Goal: Find contact information: Find contact information

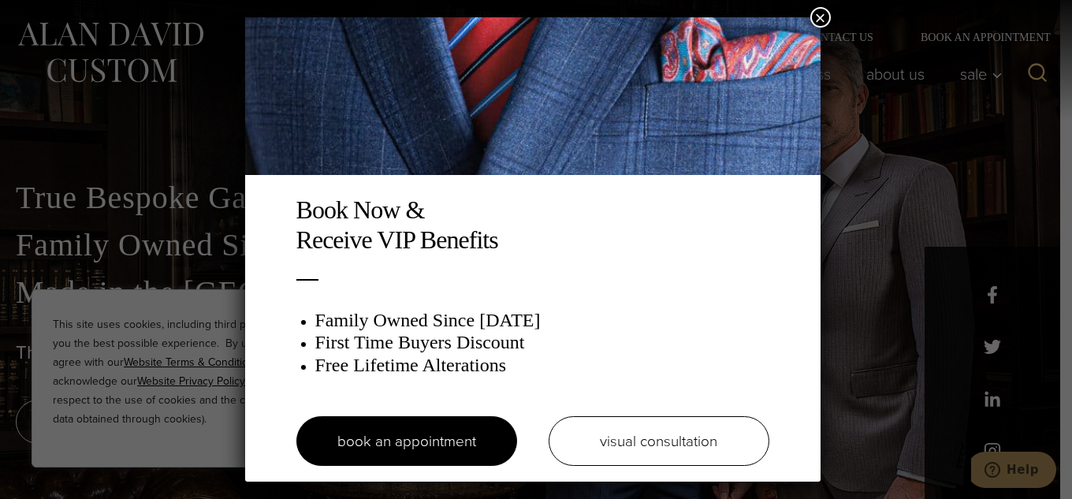
click at [830, 20] on button "×" at bounding box center [820, 17] width 20 height 20
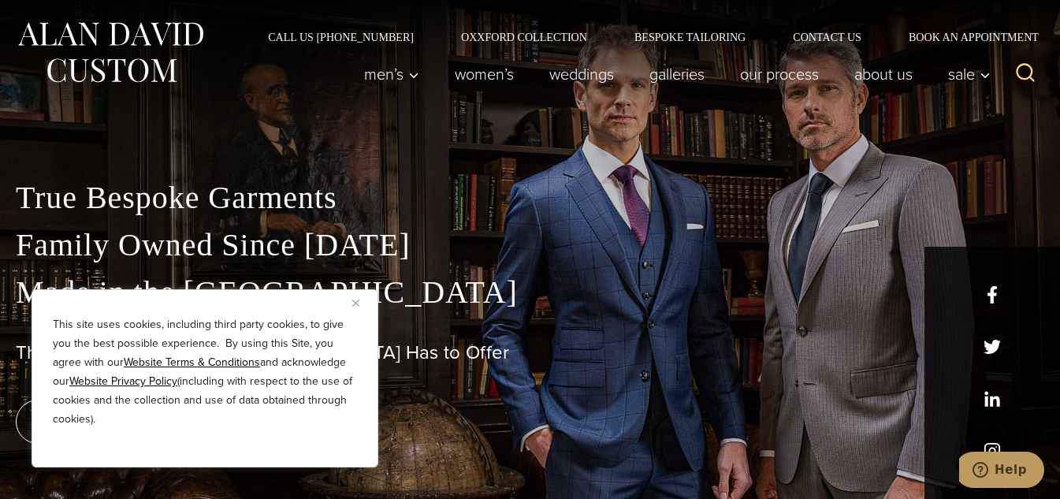
click at [992, 291] on p "True Bespoke Garments Family Owned Since 1913 Made in the United States" at bounding box center [530, 245] width 1028 height 142
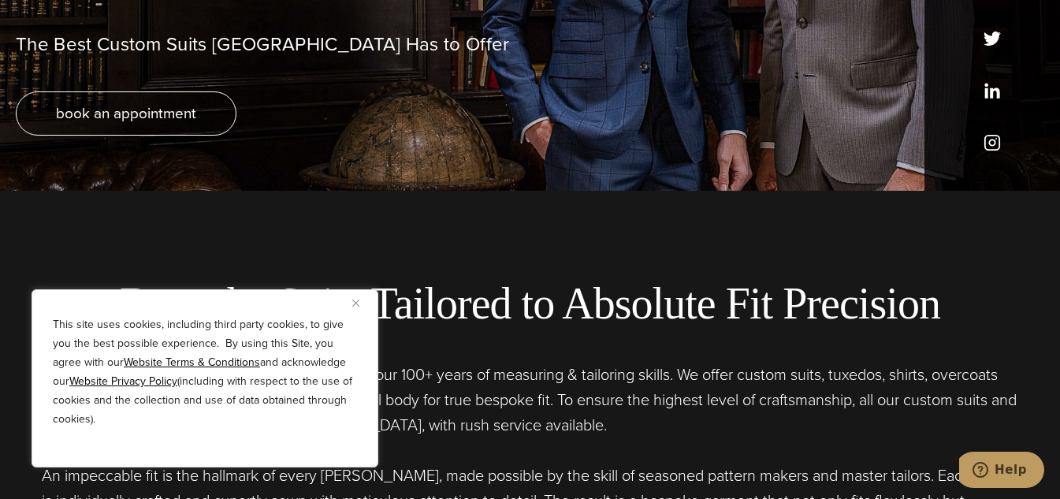
scroll to position [315, 0]
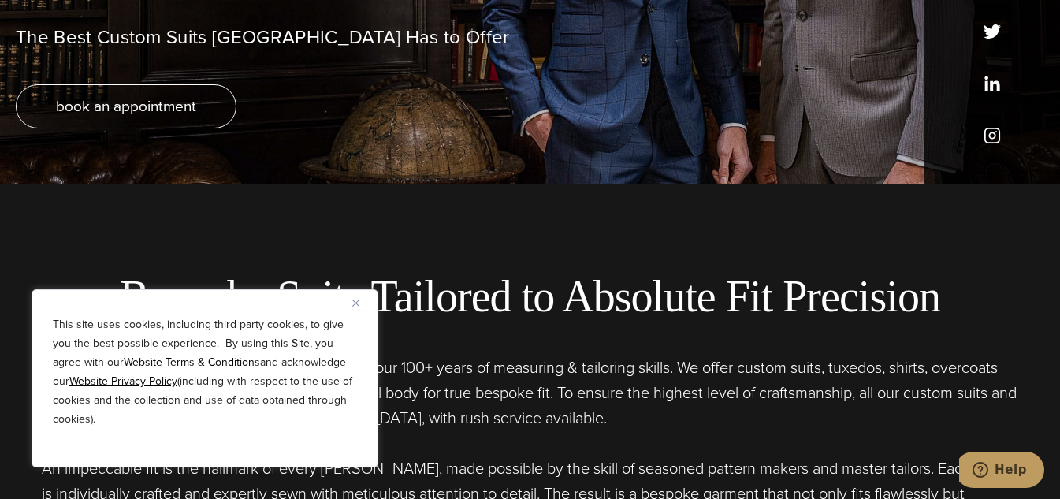
click at [352, 312] on div "This site uses cookies, including third party cookies, to give you the best pos…" at bounding box center [205, 378] width 347 height 178
click at [358, 301] on img "Close" at bounding box center [355, 302] width 7 height 7
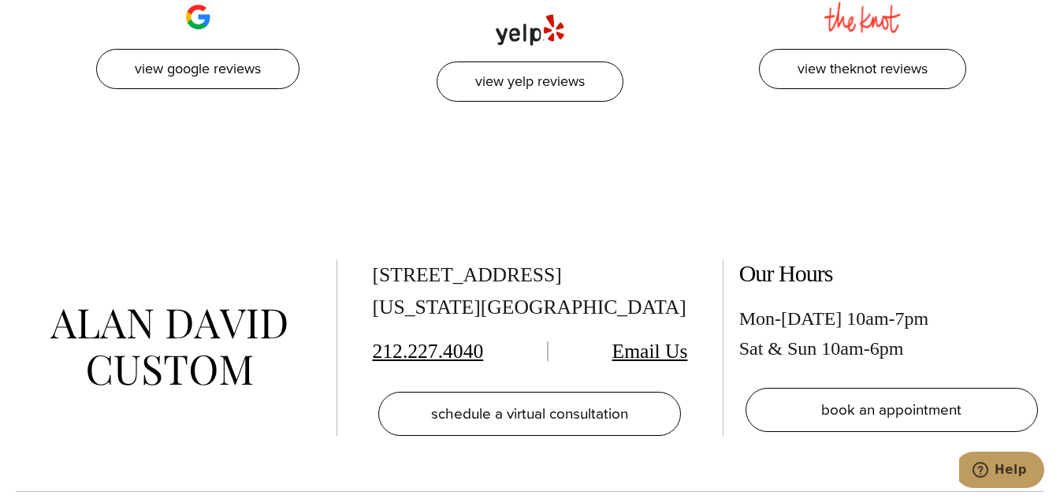
scroll to position [7487, 0]
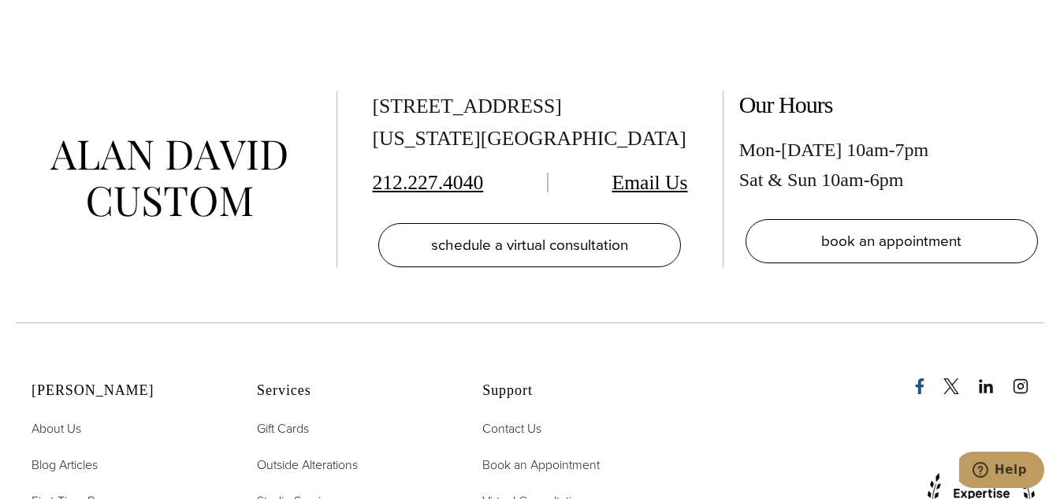
click at [918, 378] on icon "Facebook" at bounding box center [920, 386] width 9 height 16
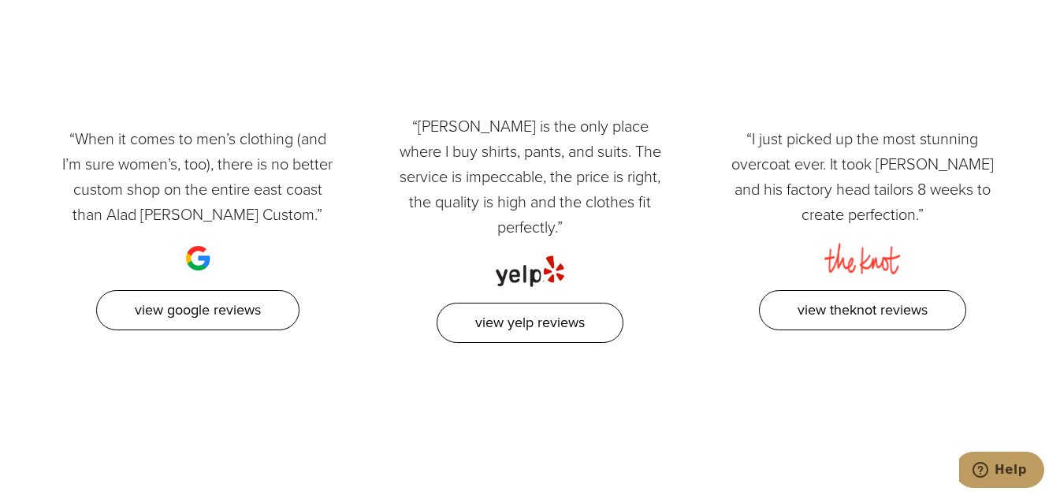
scroll to position [7393, 0]
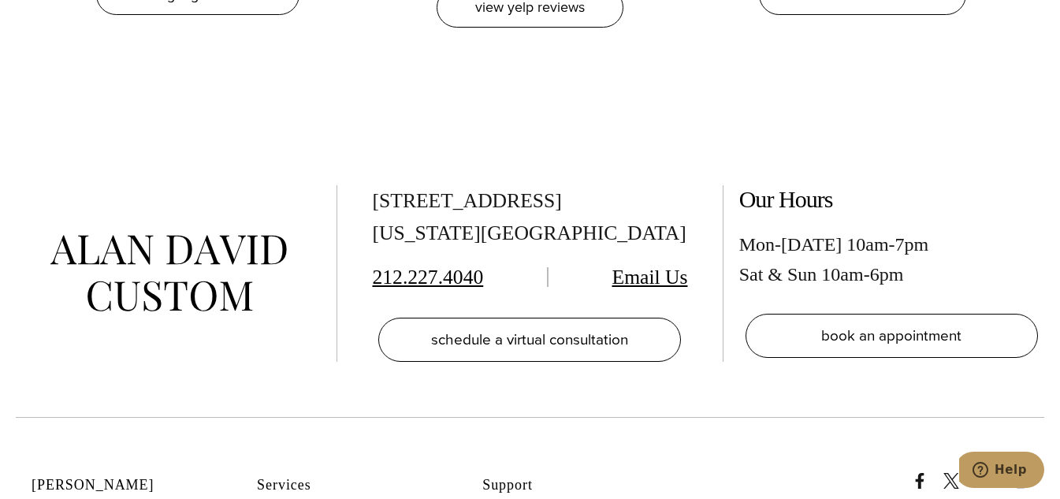
drag, startPoint x: 667, startPoint y: 199, endPoint x: 570, endPoint y: 399, distance: 221.7
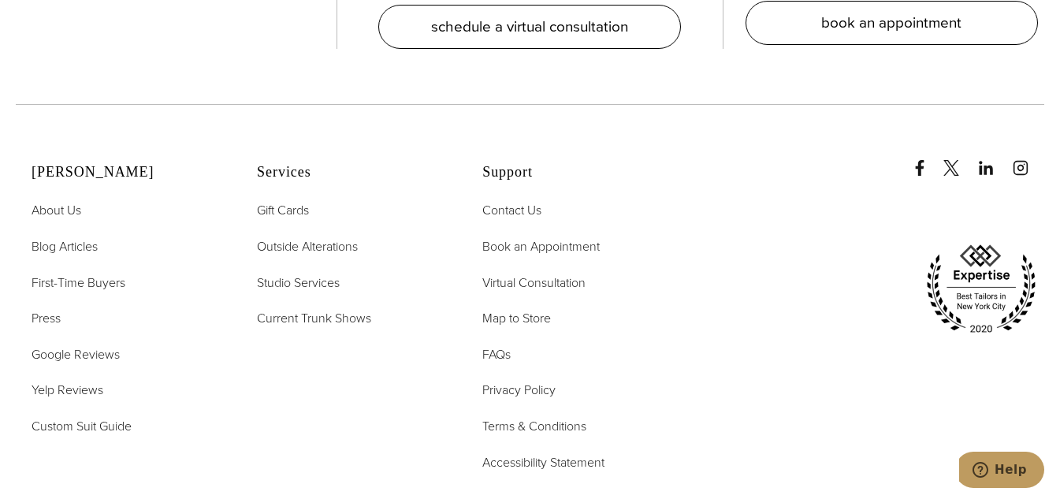
scroll to position [7708, 0]
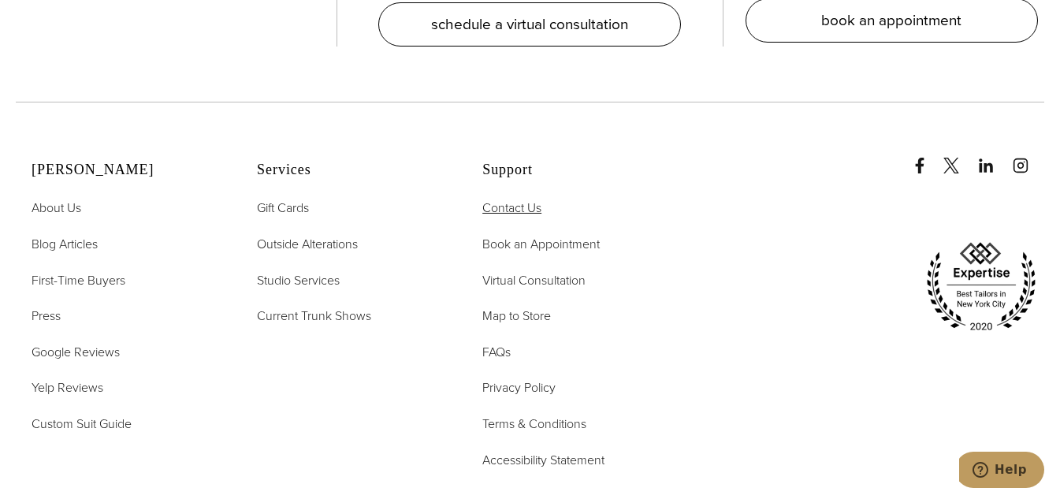
click at [533, 199] on span "Contact Us" at bounding box center [511, 208] width 59 height 18
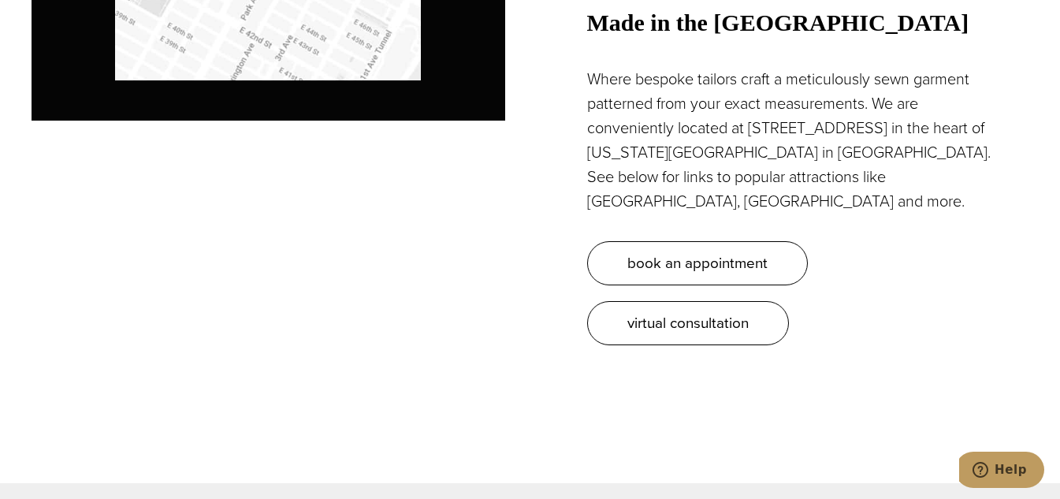
scroll to position [1497, 0]
